Goal: Check status: Check status

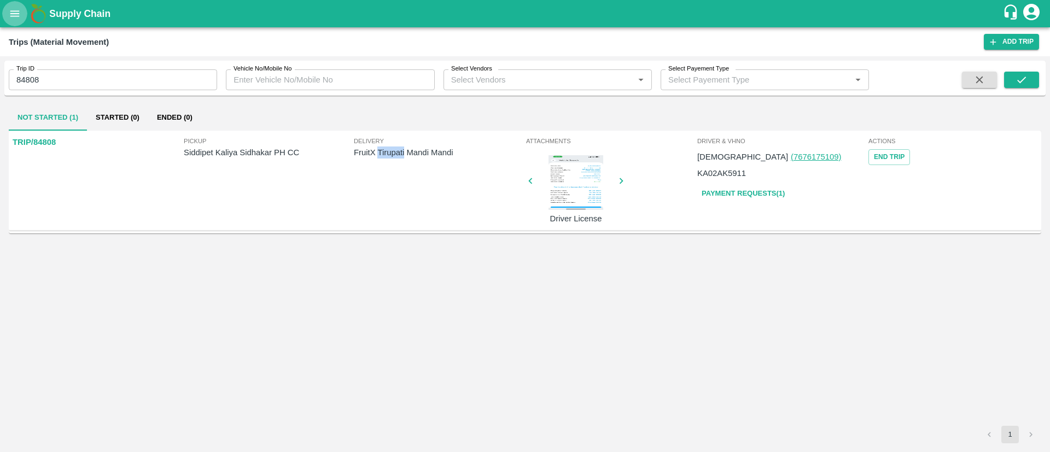
click at [16, 15] on icon "open drawer" at bounding box center [15, 14] width 12 height 12
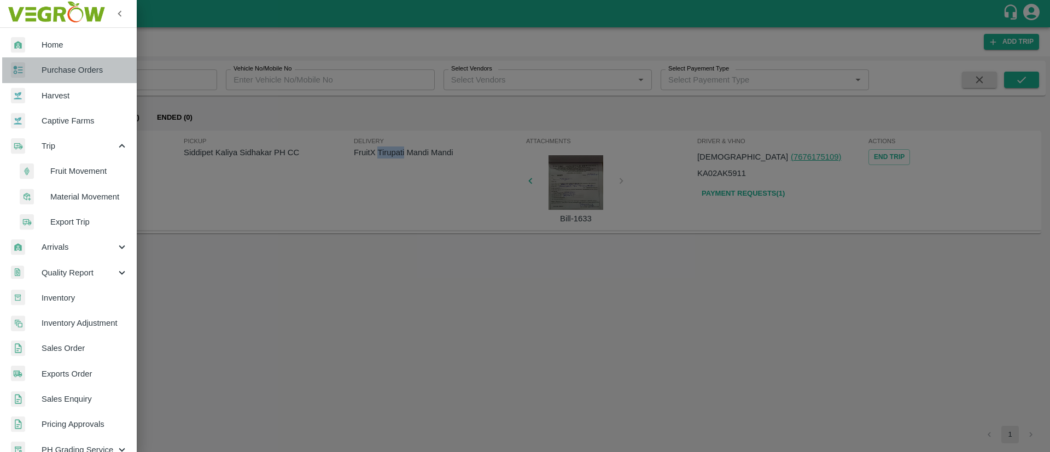
click at [78, 74] on span "Purchase Orders" at bounding box center [85, 70] width 86 height 12
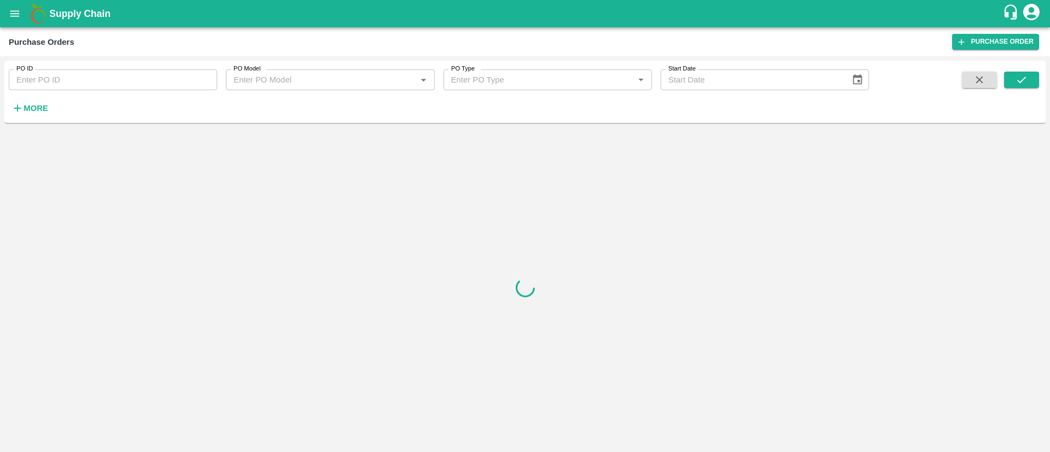
paste input "174609"
click at [66, 81] on input "174609" at bounding box center [113, 79] width 208 height 21
click at [1026, 76] on icon "submit" at bounding box center [1021, 80] width 12 height 12
click at [142, 81] on input "174609" at bounding box center [113, 79] width 208 height 21
type input "174609"
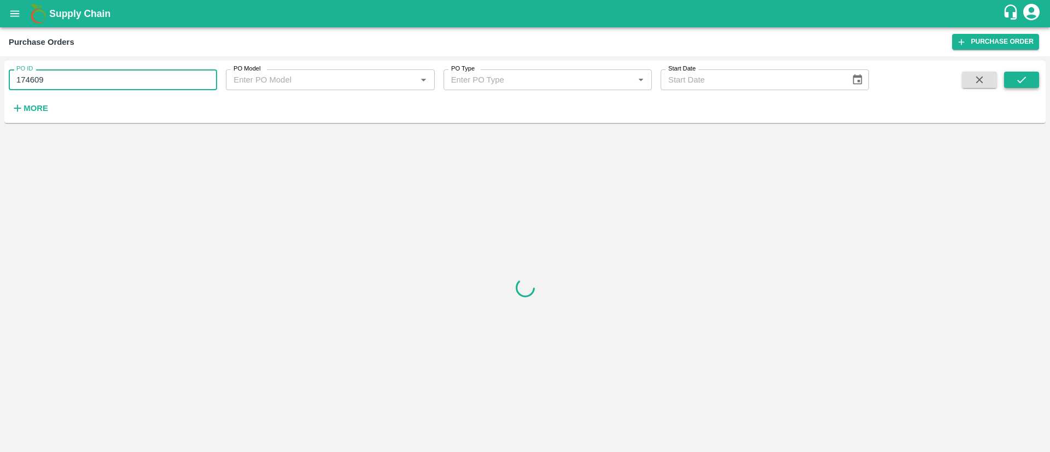
click at [1008, 74] on button "submit" at bounding box center [1021, 80] width 35 height 16
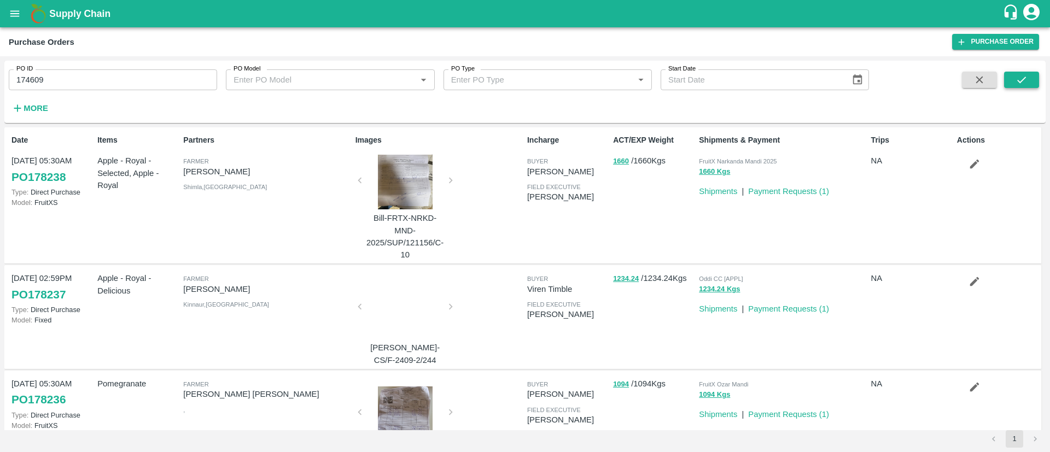
click at [1027, 72] on button "submit" at bounding box center [1021, 80] width 35 height 16
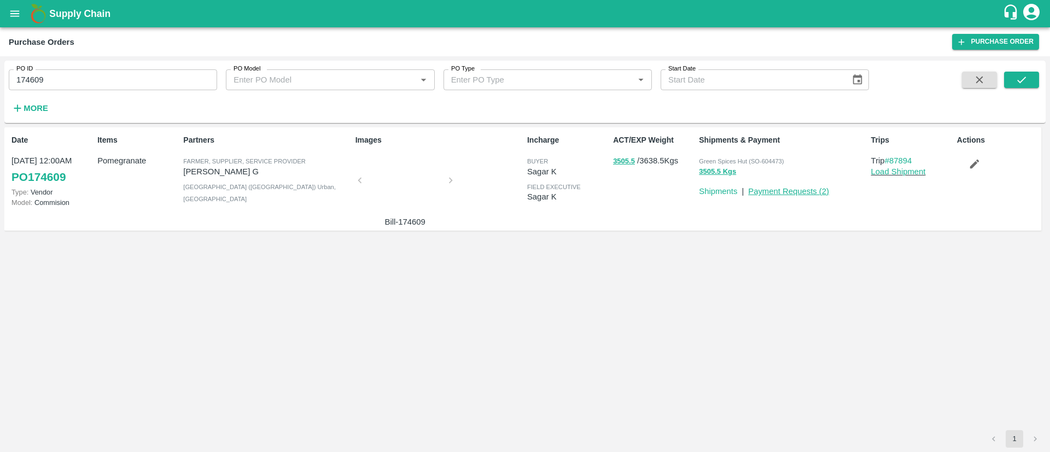
click at [800, 195] on link "Payment Requests ( 2 )" at bounding box center [788, 191] width 81 height 9
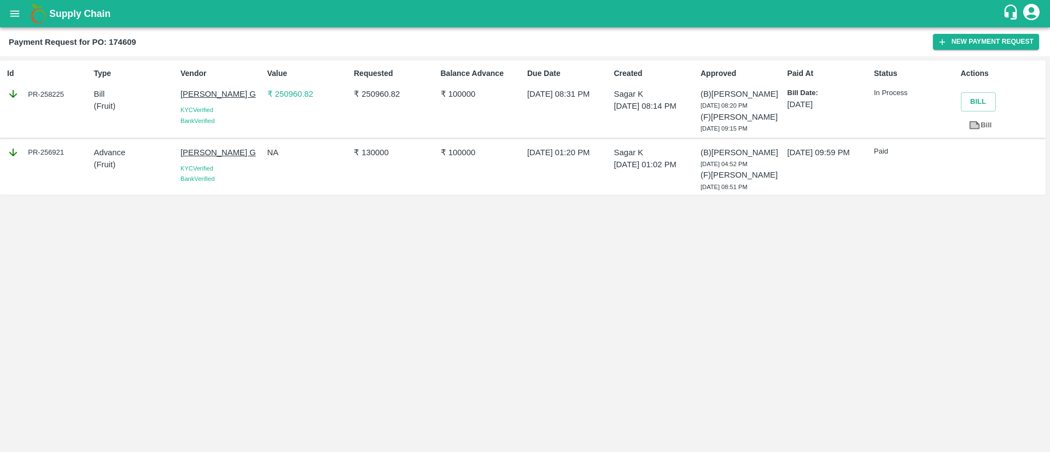
click at [288, 93] on p "₹ 250960.82" at bounding box center [308, 94] width 82 height 12
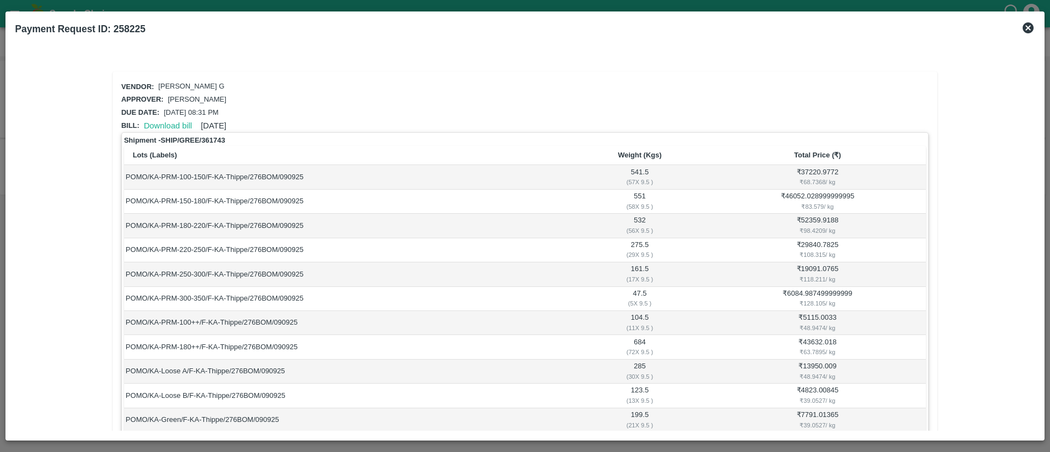
scroll to position [142, 0]
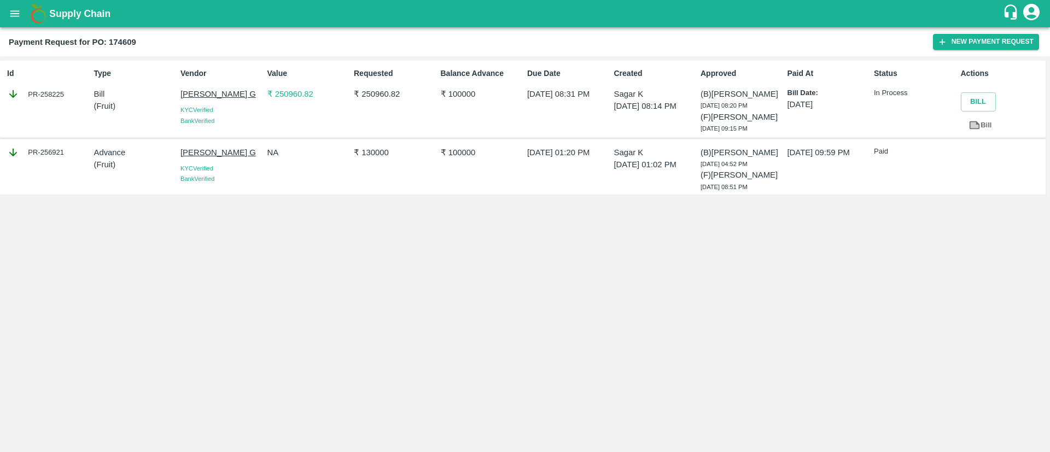
click at [288, 94] on p "₹ 250960.82" at bounding box center [308, 94] width 82 height 12
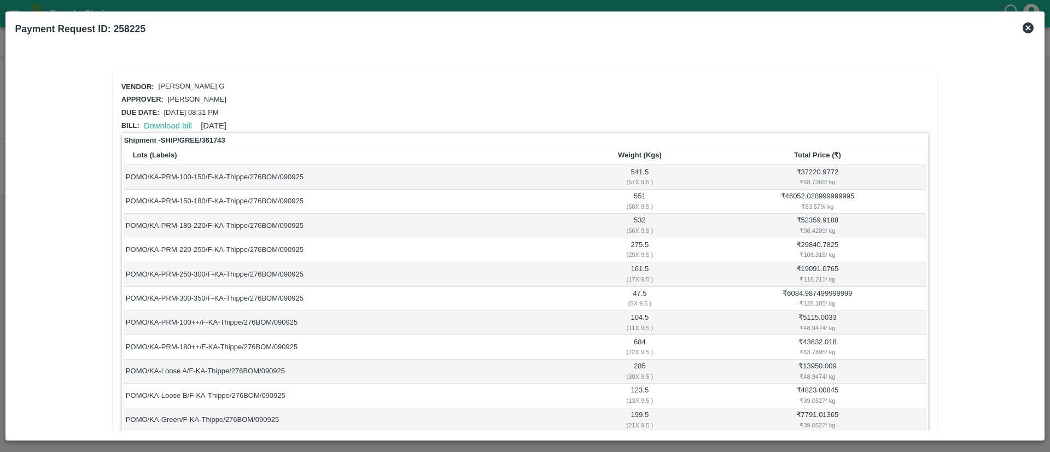
scroll to position [142, 0]
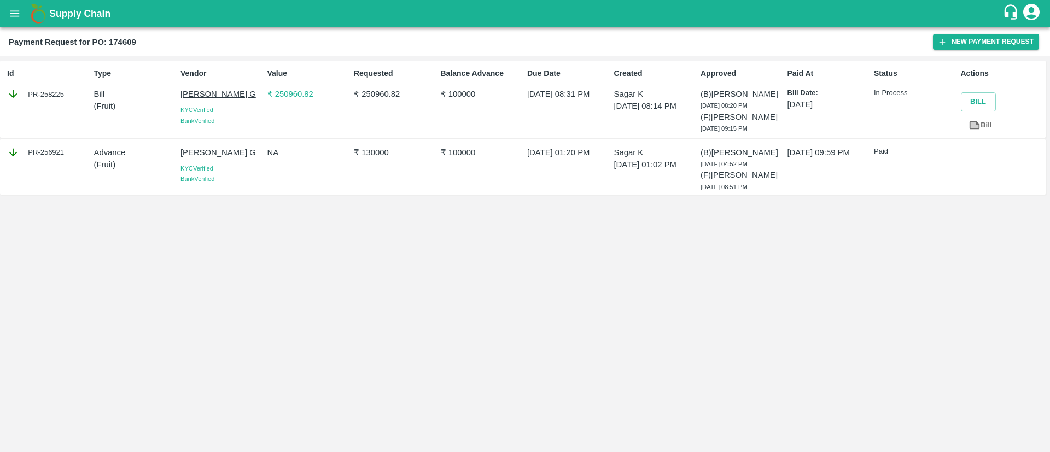
click at [46, 90] on div "PR-258225" at bounding box center [48, 94] width 82 height 12
copy div "258225"
click at [46, 90] on div "PR-258225" at bounding box center [48, 94] width 82 height 12
click at [380, 239] on div "Id PR-258225 Type Bill ( Fruit ) Vendor Thippeswamy G KYC Verified Bank Verifie…" at bounding box center [525, 254] width 1050 height 396
click at [504, 325] on div "Id PR-258225 Type Bill ( Fruit ) Vendor Thippeswamy G KYC Verified Bank Verifie…" at bounding box center [525, 254] width 1050 height 396
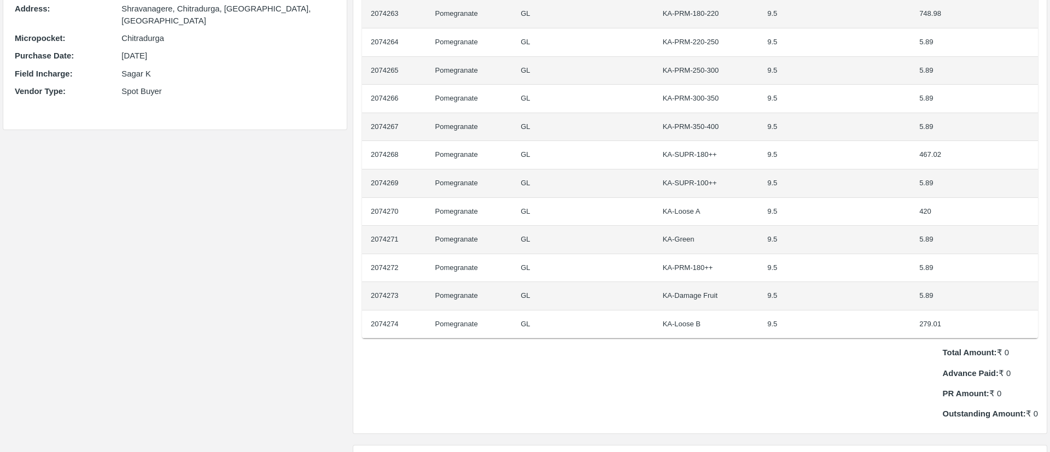
scroll to position [296, 0]
